Goal: Task Accomplishment & Management: Manage account settings

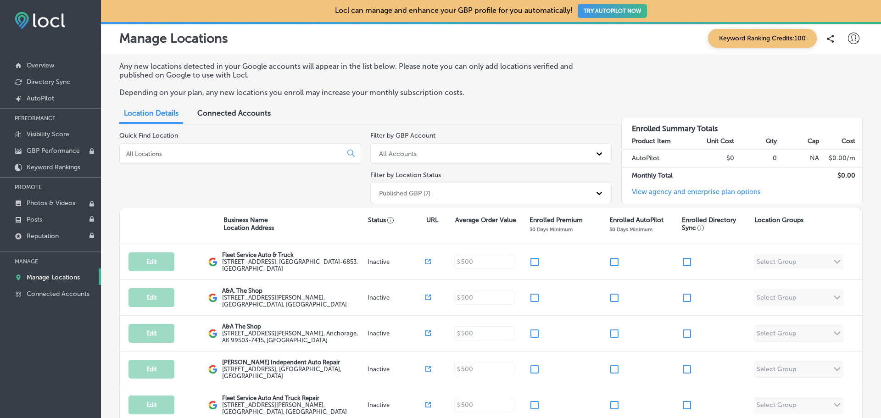
click at [844, 39] on div at bounding box center [853, 38] width 18 height 18
click at [842, 119] on p "Log Out" at bounding box center [834, 118] width 28 height 11
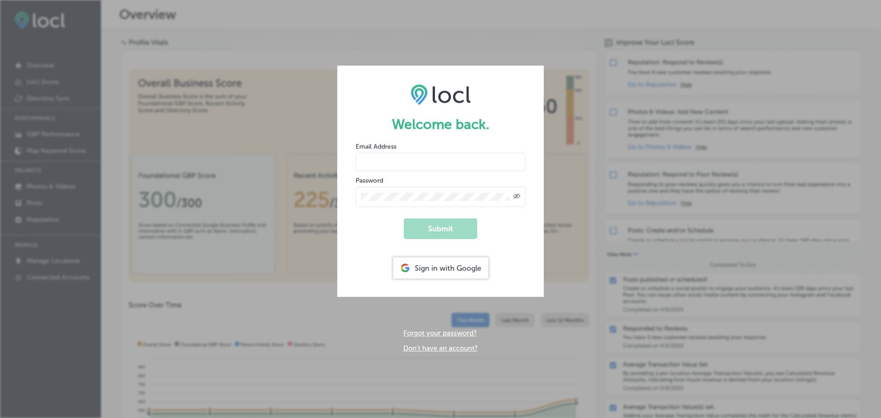
type input "[PERSON_NAME][EMAIL_ADDRESS][DOMAIN_NAME]"
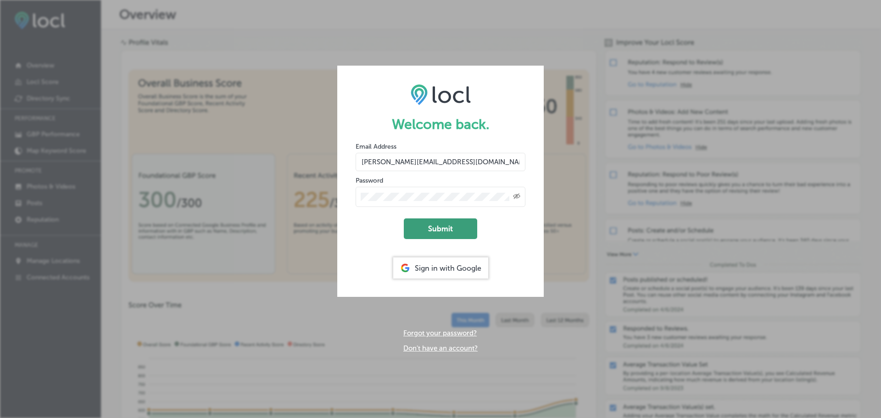
click at [444, 225] on button "Submit" at bounding box center [440, 228] width 73 height 21
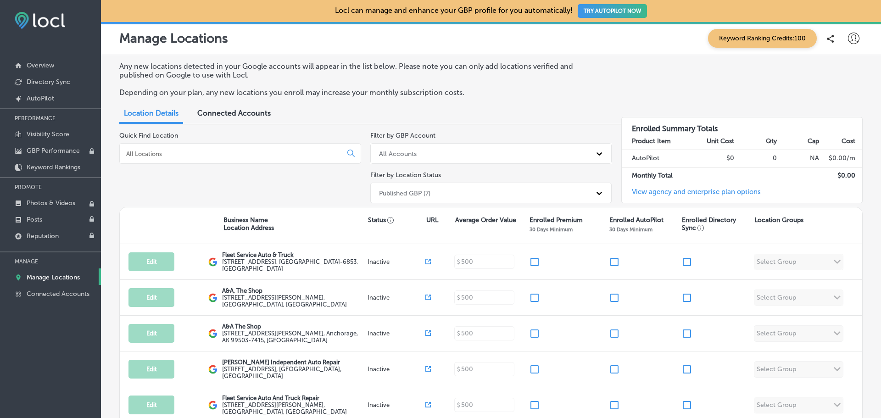
click at [848, 40] on icon at bounding box center [853, 38] width 11 height 11
click at [829, 113] on p "Log Out" at bounding box center [834, 118] width 28 height 11
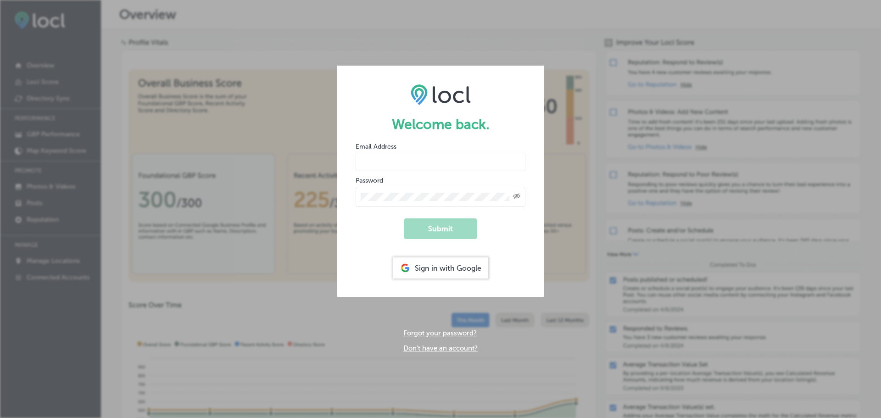
type input "[PERSON_NAME][EMAIL_ADDRESS][DOMAIN_NAME]"
